Goal: Information Seeking & Learning: Find specific fact

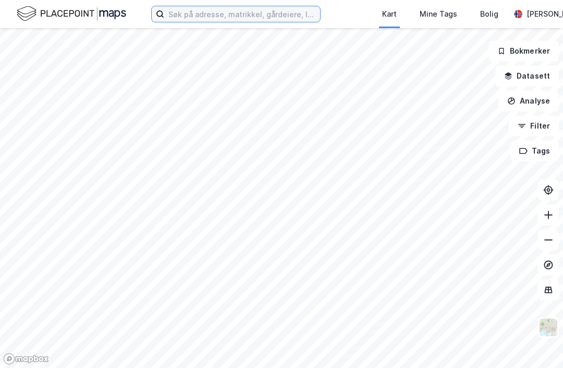
click at [206, 17] on input at bounding box center [242, 14] width 156 height 16
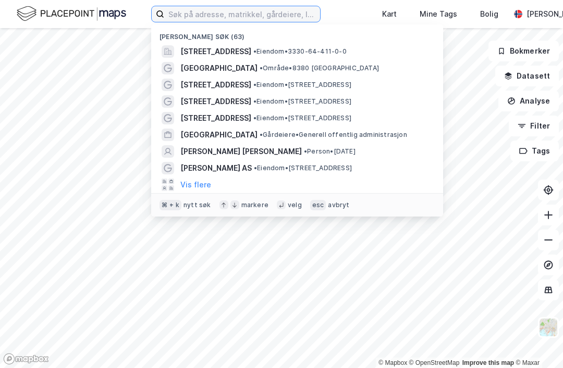
click at [247, 19] on input at bounding box center [242, 14] width 156 height 16
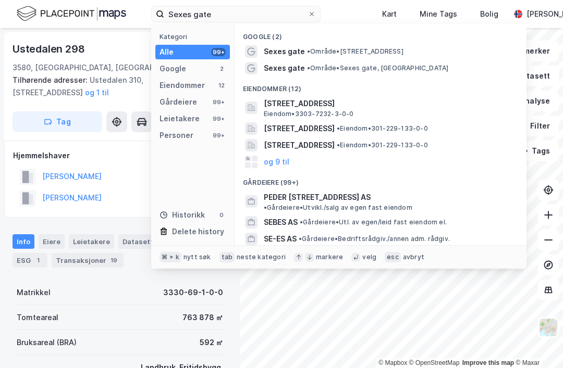
click at [320, 141] on span "[STREET_ADDRESS]" at bounding box center [299, 145] width 71 height 13
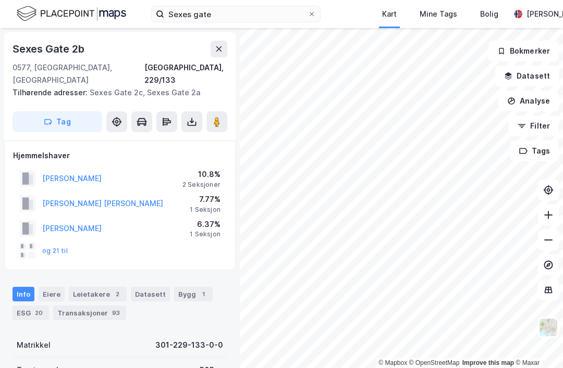
click at [203, 168] on div "10.8%" at bounding box center [201, 174] width 38 height 13
click at [0, 0] on button "[PERSON_NAME]" at bounding box center [0, 0] width 0 height 0
click at [57, 287] on div "Eiere" at bounding box center [52, 294] width 26 height 15
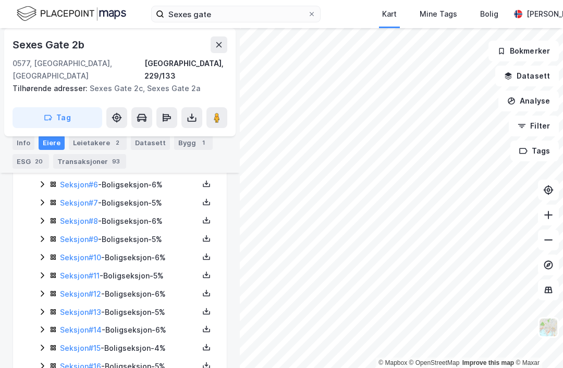
scroll to position [308, 0]
click at [83, 290] on link "Seksjon # 12" at bounding box center [80, 294] width 41 height 9
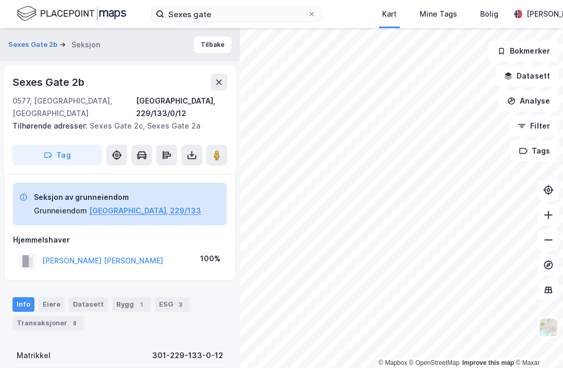
click at [216, 89] on button at bounding box center [218, 82] width 17 height 17
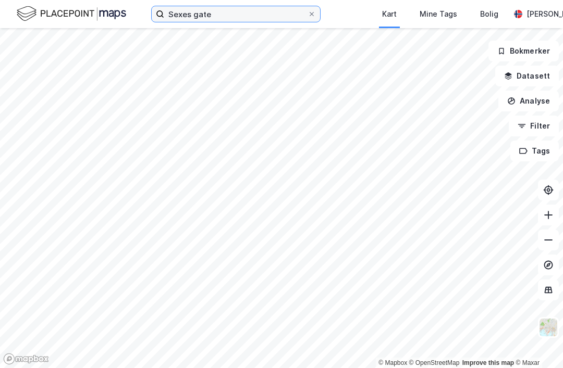
click at [230, 16] on input "Sexes gate" at bounding box center [235, 14] width 143 height 16
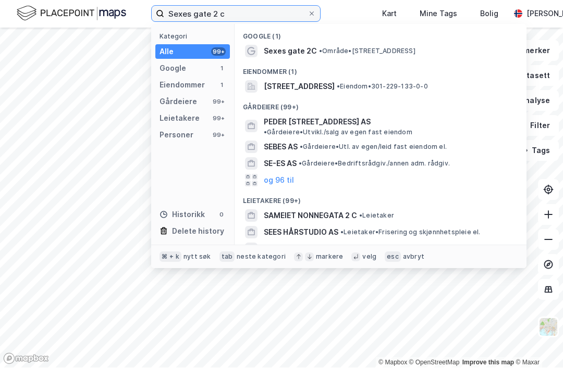
type input "Sexes gate 2 c"
click at [334, 81] on span "[STREET_ADDRESS]" at bounding box center [299, 87] width 71 height 13
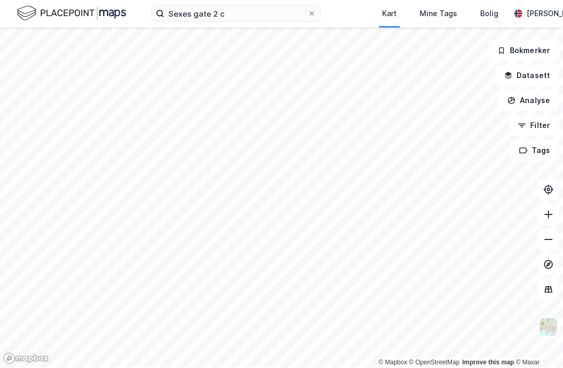
scroll to position [1, 0]
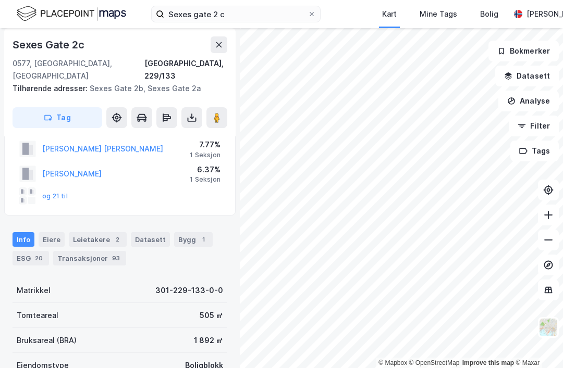
scroll to position [54, 0]
click at [56, 233] on div "Eiere" at bounding box center [52, 240] width 26 height 15
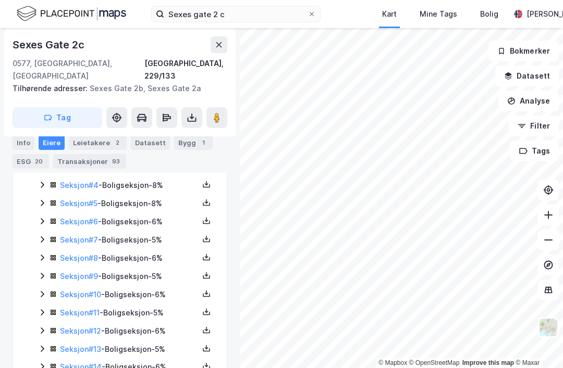
scroll to position [272, 0]
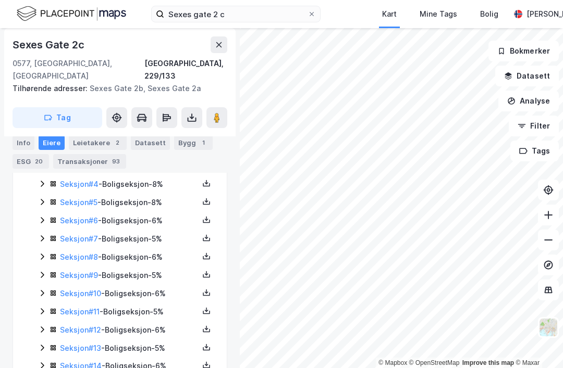
click at [212, 323] on button at bounding box center [206, 329] width 13 height 13
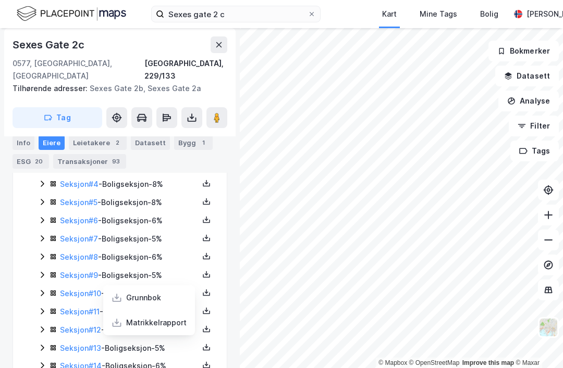
click at [172, 285] on div "Grunnbok" at bounding box center [149, 297] width 92 height 25
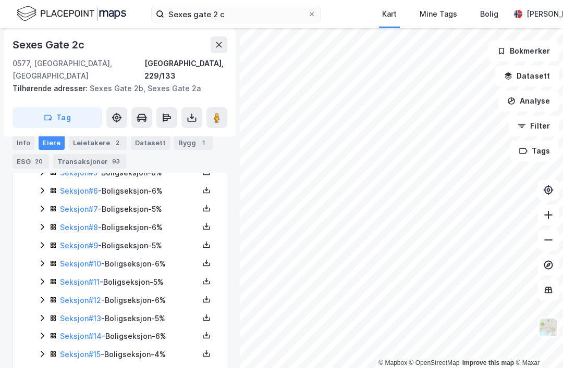
scroll to position [303, 0]
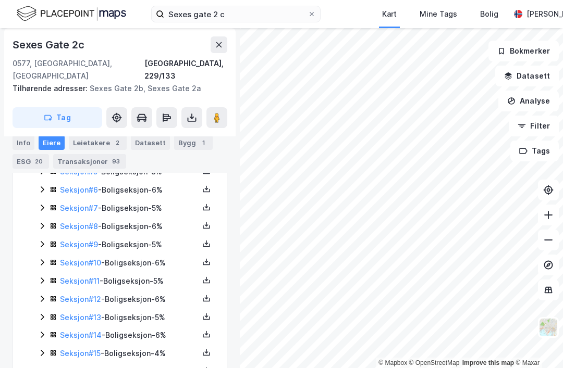
click at [212, 292] on button at bounding box center [206, 298] width 13 height 13
click at [362, 14] on div "Sexes gate 2 c Kart Mine Tags [PERSON_NAME] Rune [PERSON_NAME]" at bounding box center [281, 14] width 563 height 28
